Goal: Information Seeking & Learning: Learn about a topic

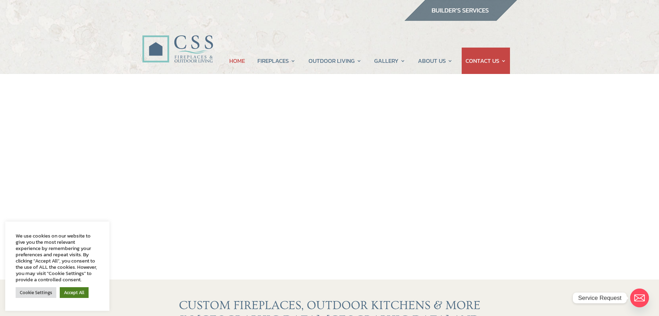
click at [82, 293] on link "Accept All" at bounding box center [74, 292] width 29 height 11
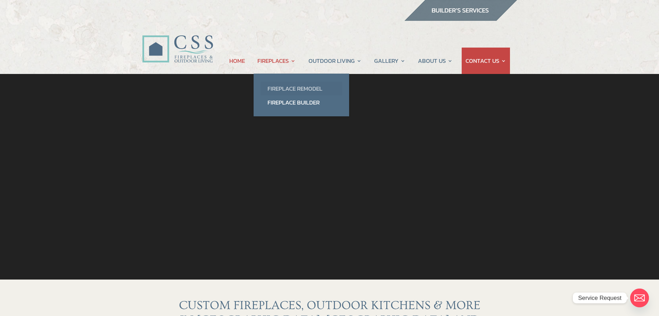
click at [301, 88] on link "Fireplace Remodel" at bounding box center [302, 89] width 82 height 14
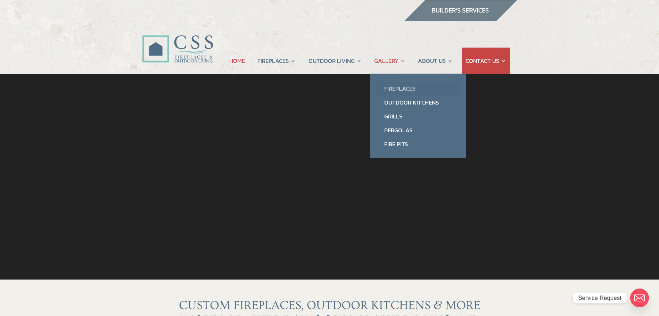
click at [391, 85] on link "Fireplaces" at bounding box center [418, 89] width 82 height 14
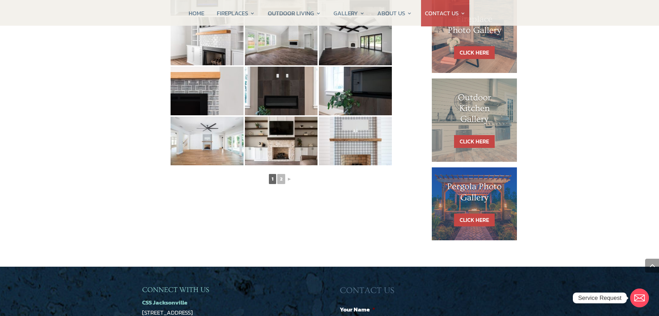
scroll to position [313, 0]
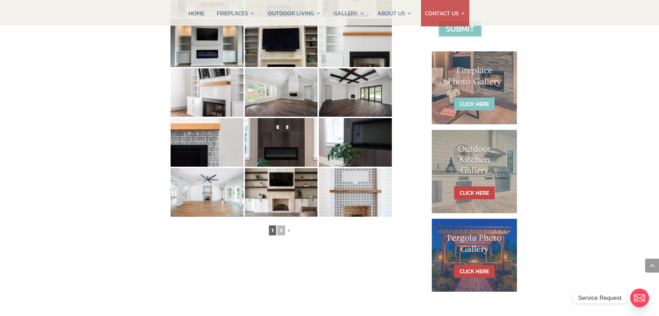
click at [467, 99] on link "CLICK HERE" at bounding box center [474, 104] width 41 height 13
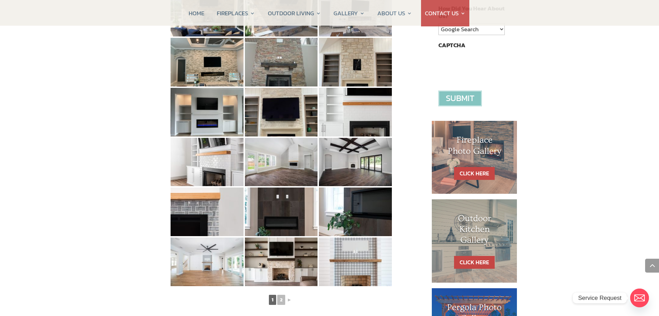
scroll to position [382, 0]
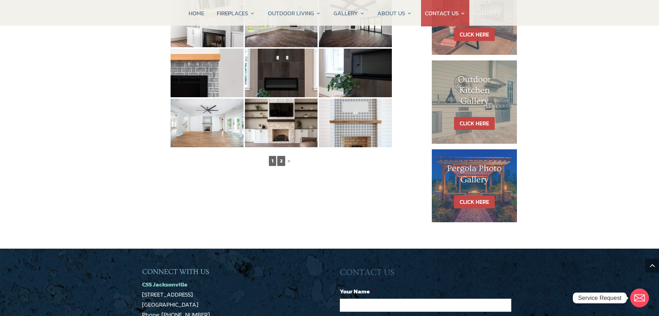
click at [282, 162] on link "2" at bounding box center [281, 161] width 8 height 10
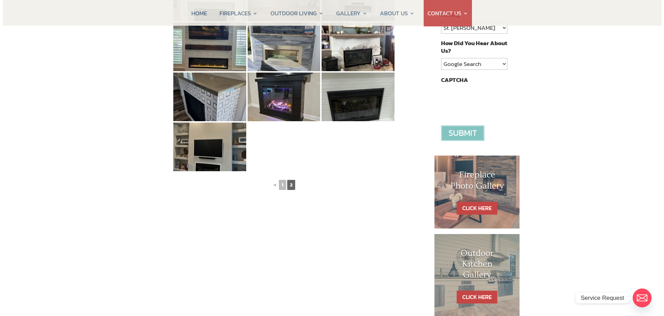
scroll to position [70, 0]
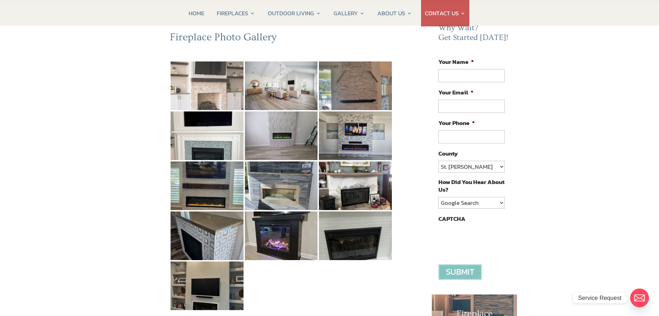
click at [206, 90] on img at bounding box center [207, 86] width 73 height 49
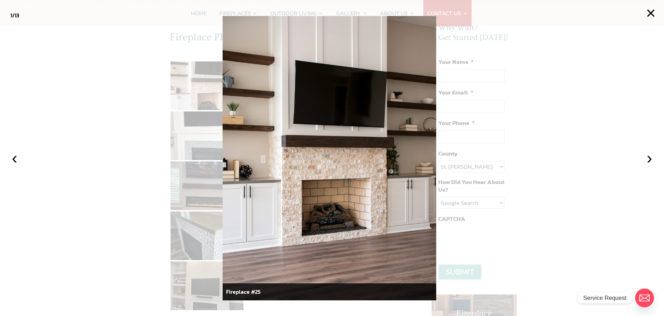
scroll to position [0, 0]
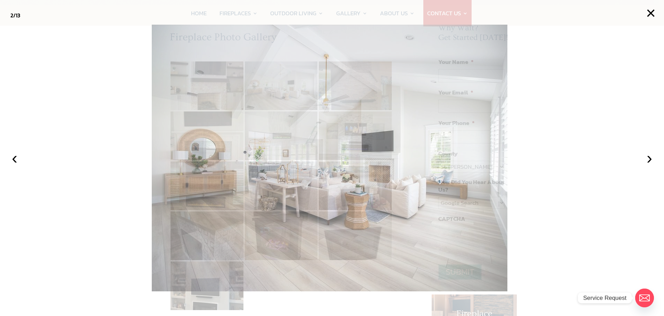
click at [353, 199] on img at bounding box center [330, 158] width 356 height 267
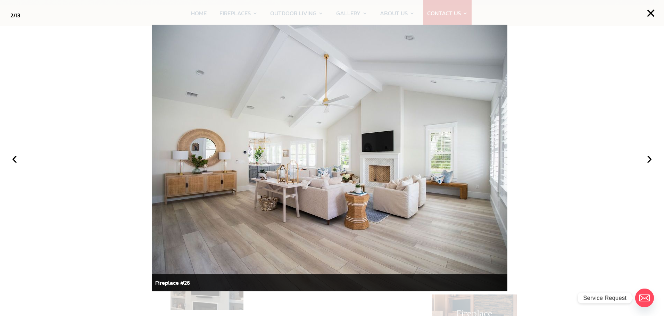
drag, startPoint x: 436, startPoint y: 145, endPoint x: 433, endPoint y: 144, distance: 3.5
click at [433, 144] on img at bounding box center [330, 158] width 356 height 267
click at [432, 144] on img at bounding box center [330, 158] width 356 height 267
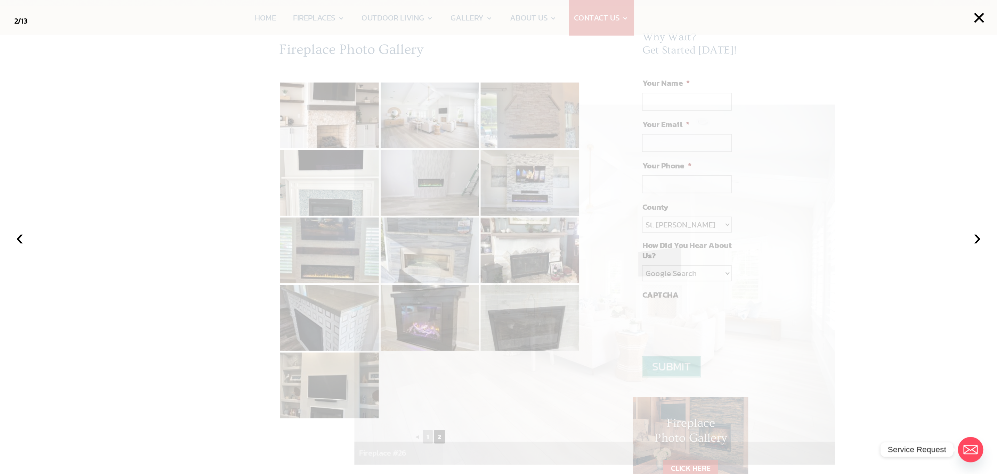
scroll to position [70, 0]
